Goal: Task Accomplishment & Management: Manage account settings

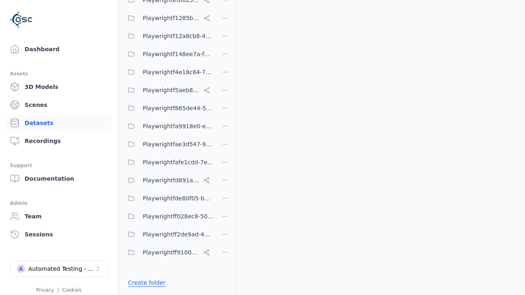
click at [145, 283] on link "Create folder" at bounding box center [147, 283] width 38 height 8
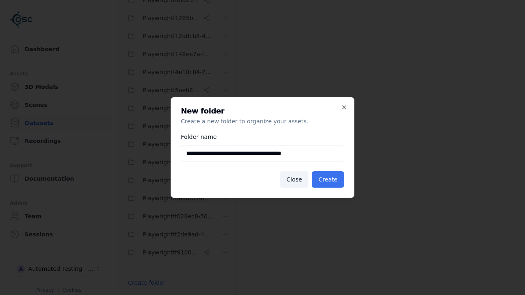
type input "**********"
click at [329, 180] on button "Create" at bounding box center [328, 179] width 32 height 16
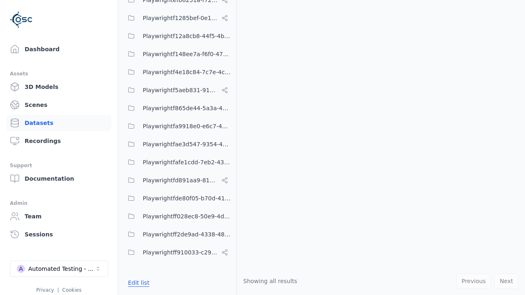
click at [137, 283] on button "Edit list" at bounding box center [138, 283] width 31 height 15
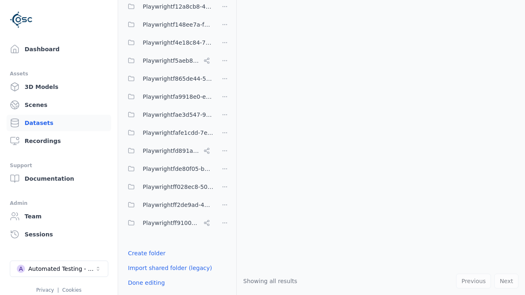
click at [225, 148] on html "Support Dashboard Assets 3D Models Scenes Datasets Recordings Support Documenta…" at bounding box center [262, 147] width 525 height 295
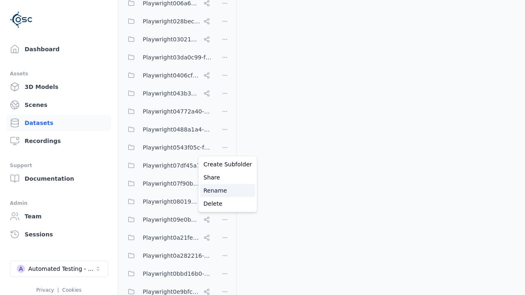
click at [224, 191] on div "Rename" at bounding box center [227, 190] width 55 height 13
